Goal: Task Accomplishment & Management: Manage account settings

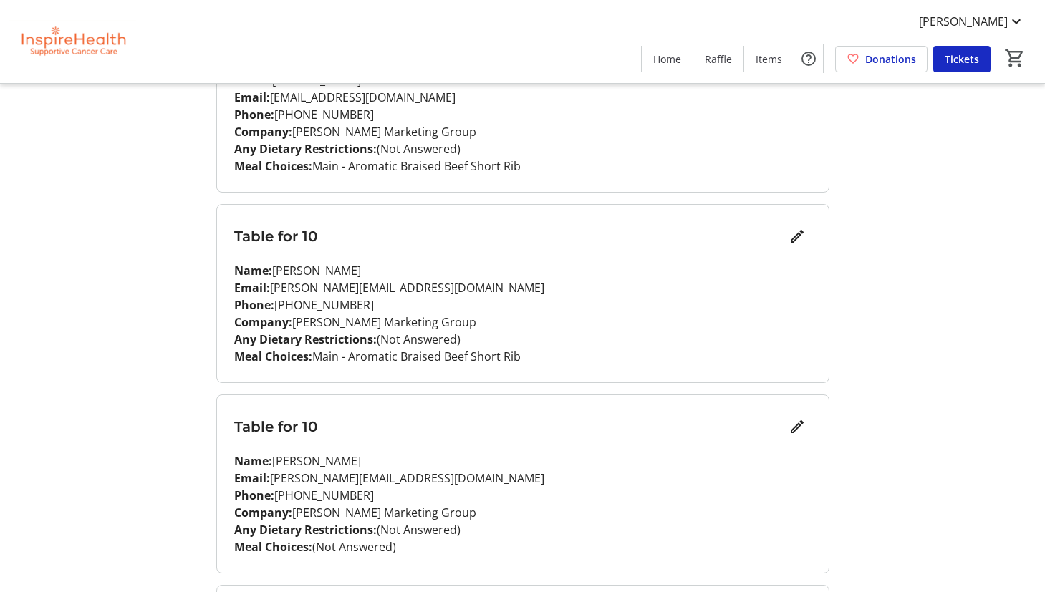
scroll to position [1258, 0]
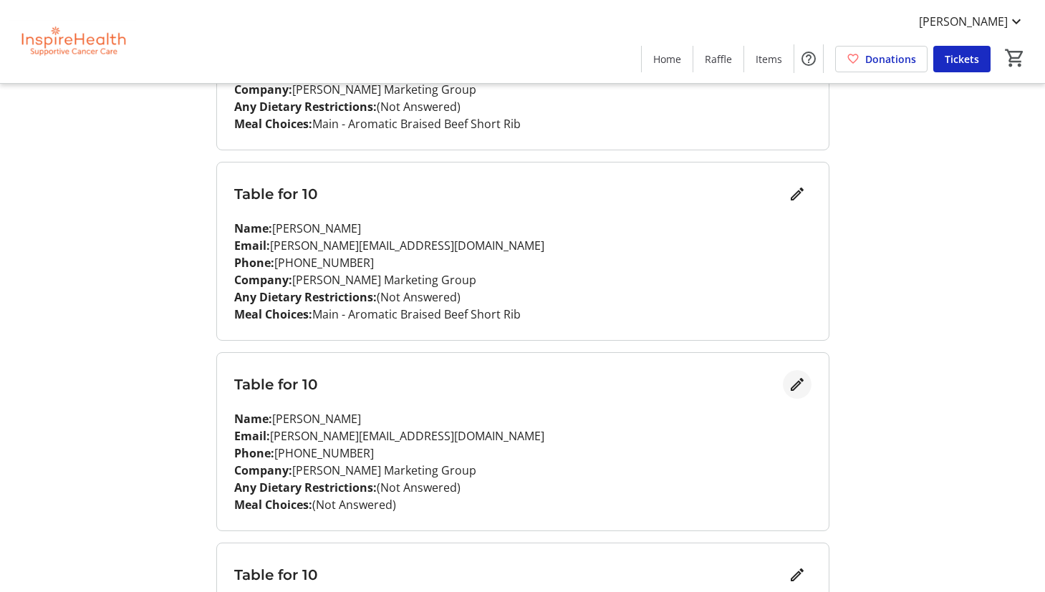
click at [798, 386] on mat-icon "Edit" at bounding box center [796, 384] width 17 height 17
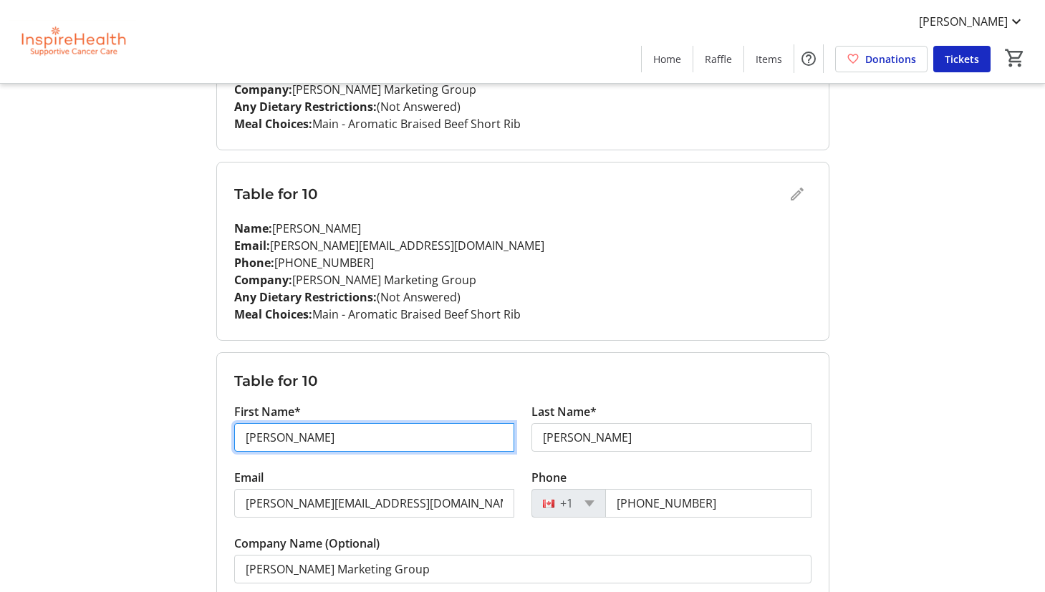
drag, startPoint x: 419, startPoint y: 442, endPoint x: 236, endPoint y: 430, distance: 183.0
click at [236, 430] on input "[PERSON_NAME]" at bounding box center [374, 437] width 280 height 29
type input "Jack"
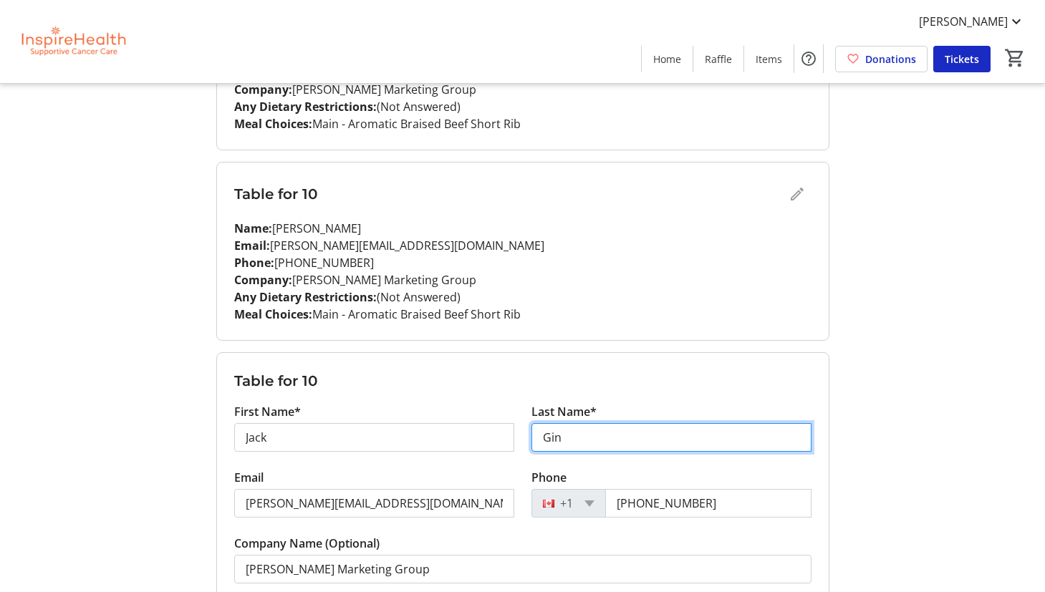
type input "Gin"
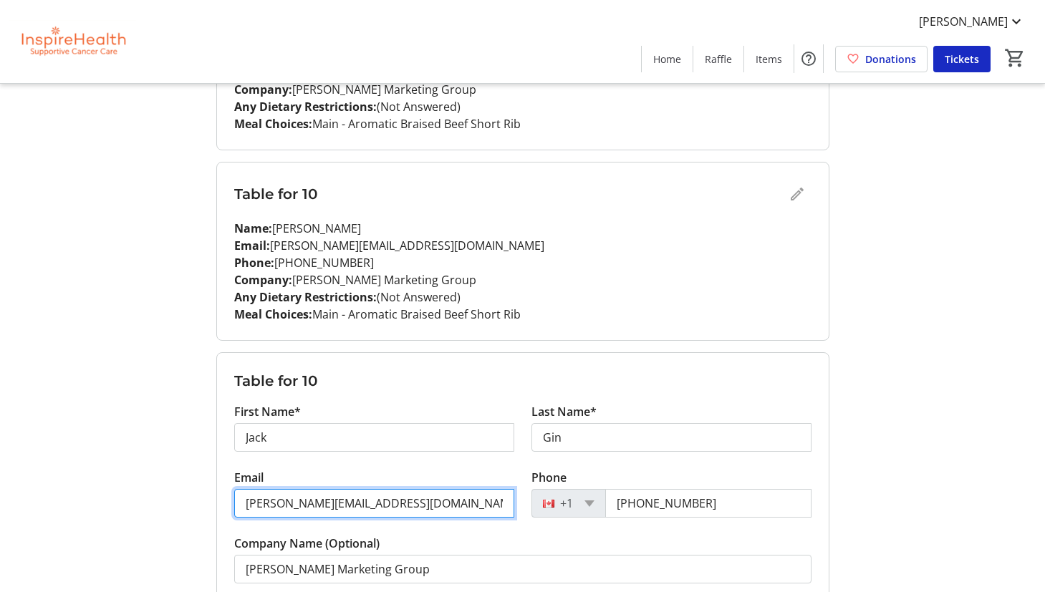
paste input "[EMAIL_ADDRESS]"
type input "[EMAIL_ADDRESS][DOMAIN_NAME]"
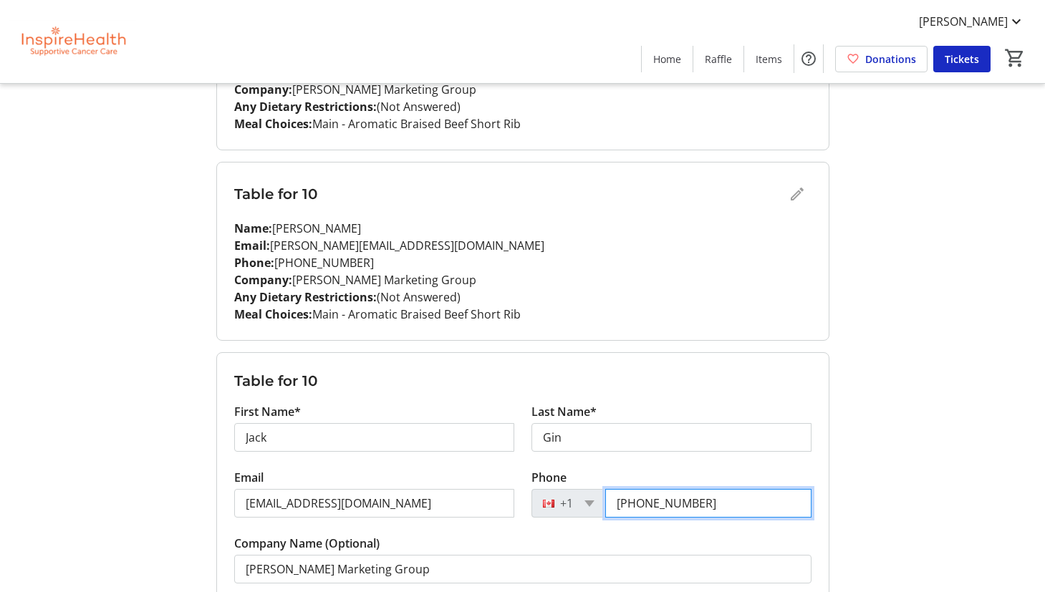
drag, startPoint x: 645, startPoint y: 505, endPoint x: 740, endPoint y: 504, distance: 94.5
click at [740, 504] on input "[PHONE_NUMBER]" at bounding box center [708, 503] width 206 height 29
paste input "07-3492"
type input "[PHONE_NUMBER]"
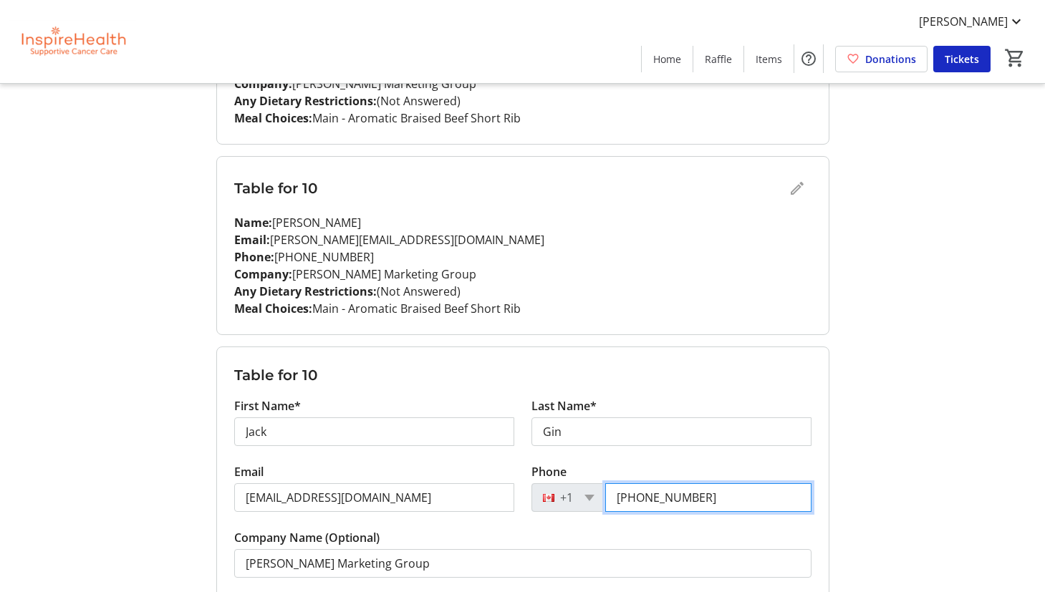
scroll to position [1508, 0]
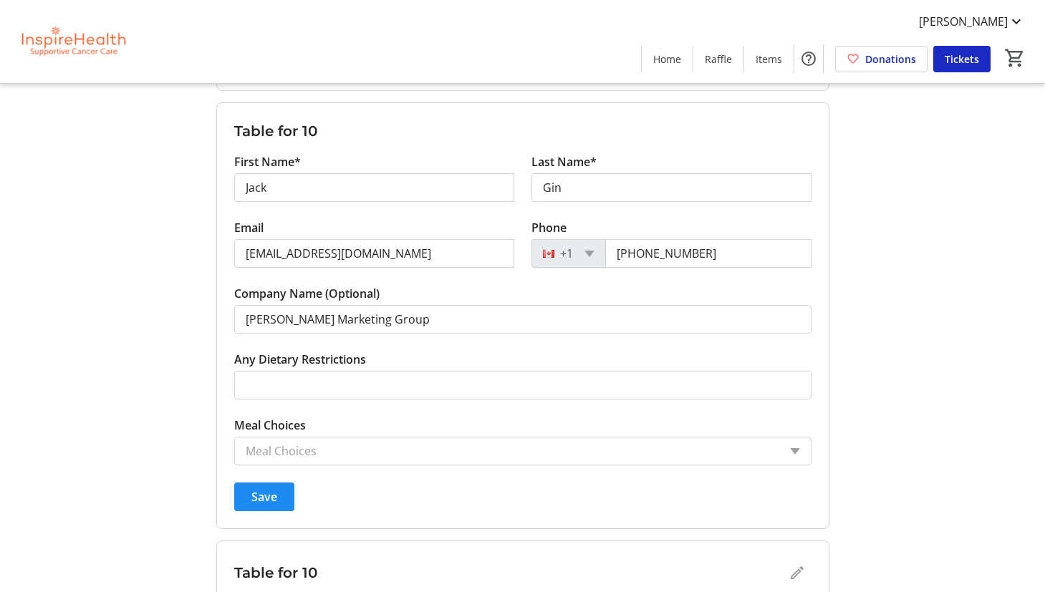
click at [379, 447] on input "Meal Choices" at bounding box center [512, 450] width 533 height 17
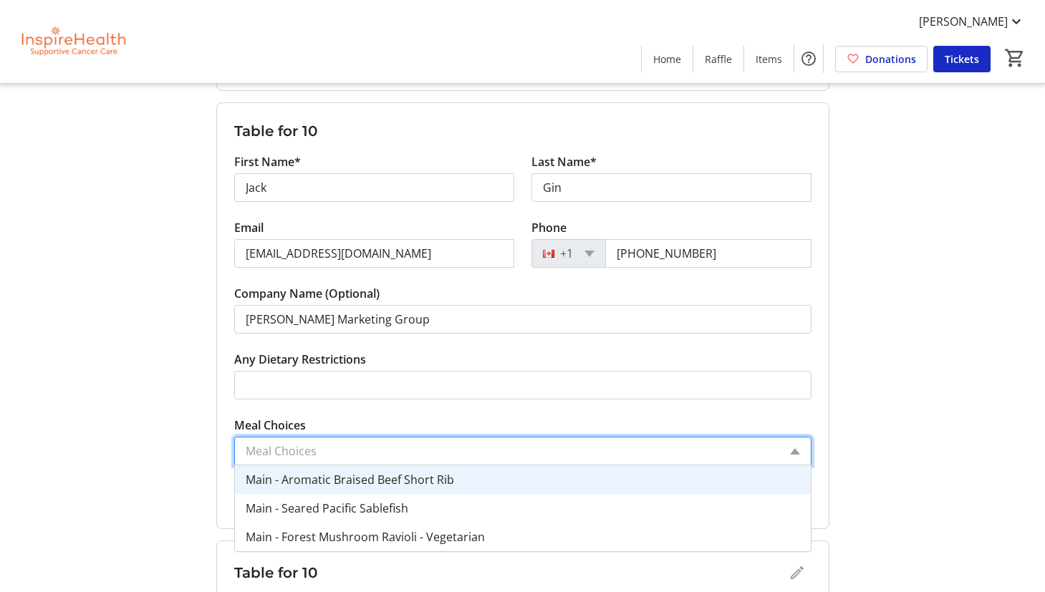
click at [388, 477] on span "Main - Aromatic Braised Beef Short Rib" at bounding box center [350, 480] width 208 height 16
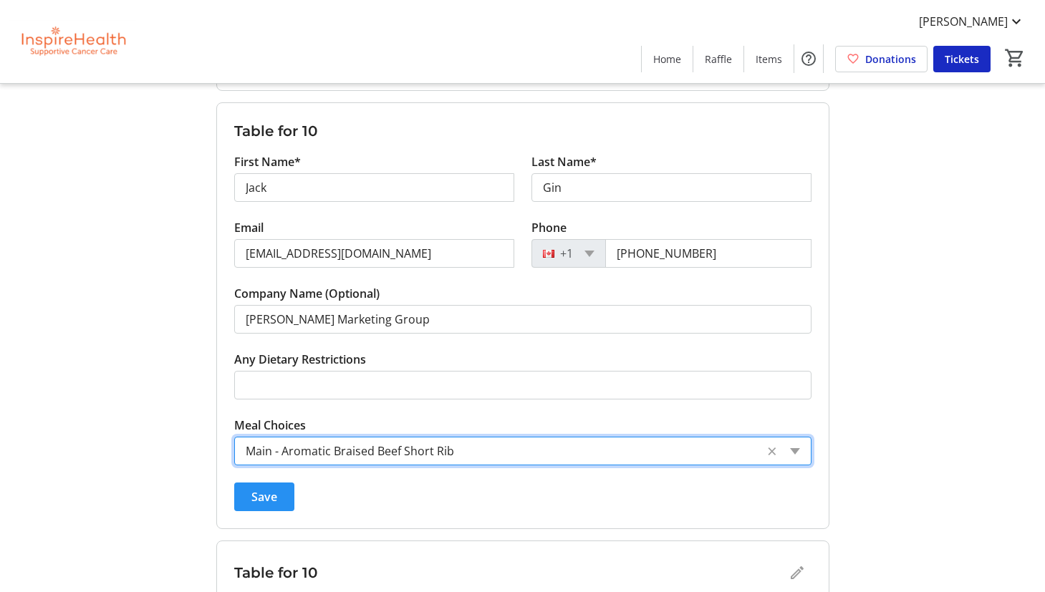
click at [278, 504] on span "submit" at bounding box center [264, 497] width 60 height 34
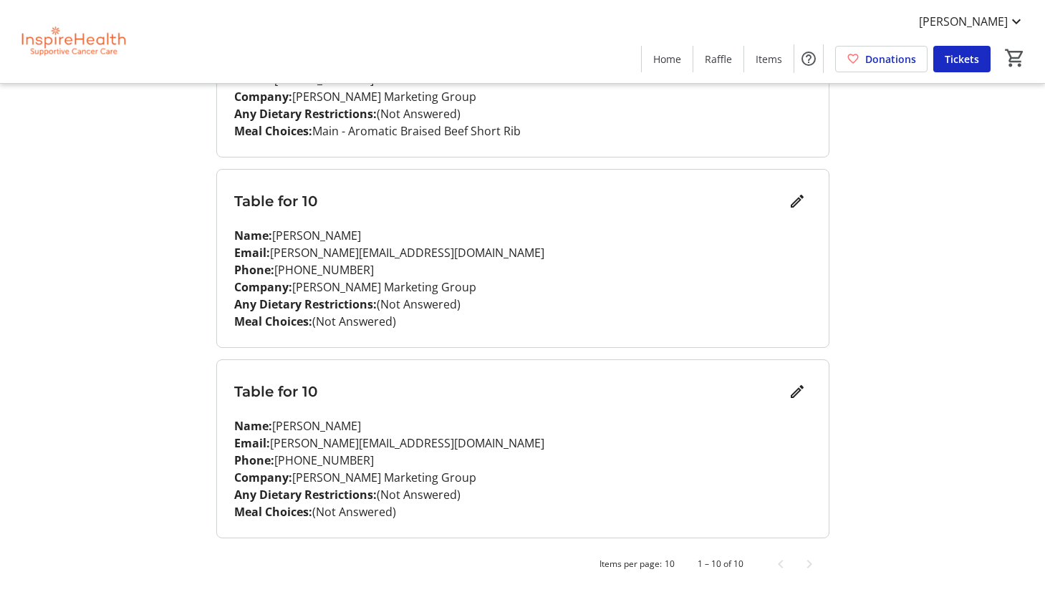
scroll to position [1635, 0]
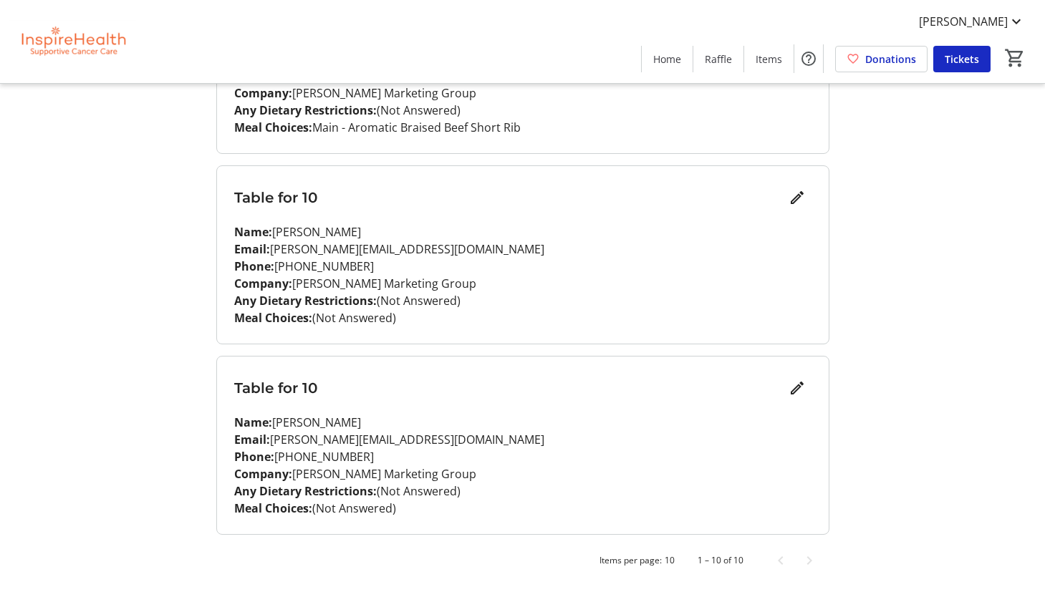
click at [0, 591] on nordpass-portal at bounding box center [0, 592] width 0 height 0
